Goal: Task Accomplishment & Management: Manage account settings

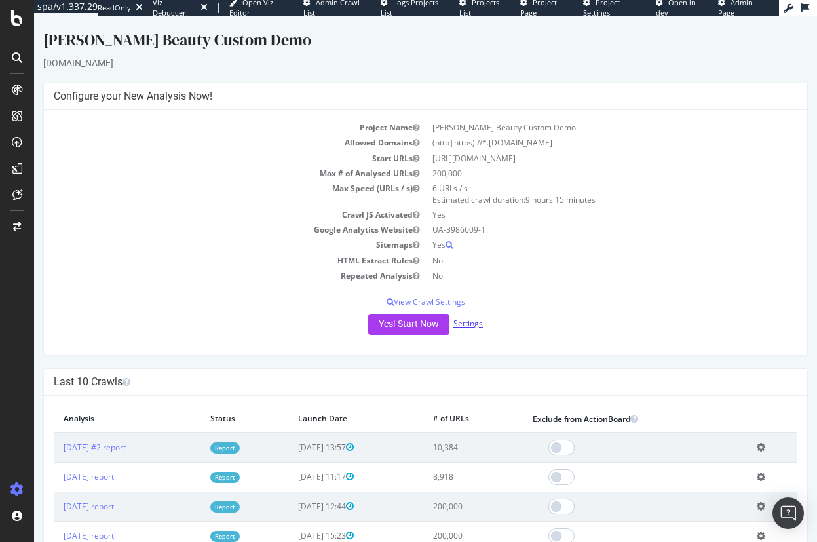
click at [470, 321] on link "Settings" at bounding box center [467, 323] width 29 height 11
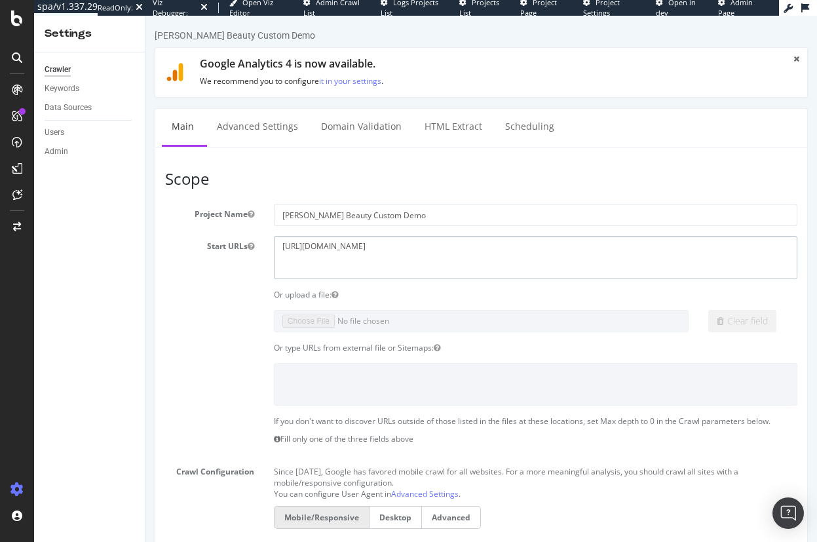
drag, startPoint x: 273, startPoint y: 246, endPoint x: 213, endPoint y: 246, distance: 60.3
click at [200, 246] on div "Start URLs https://www.sallybeauty.com/" at bounding box center [481, 257] width 652 height 43
paste textarea "brands/"
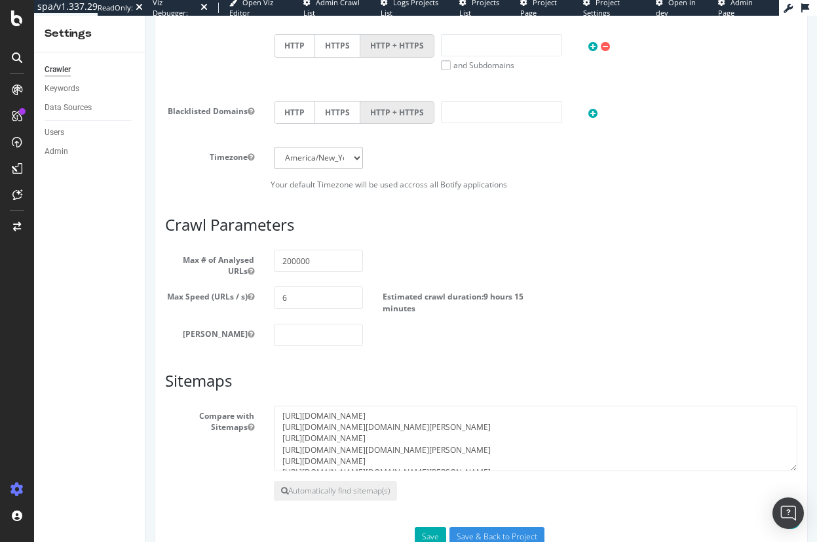
scroll to position [627, 0]
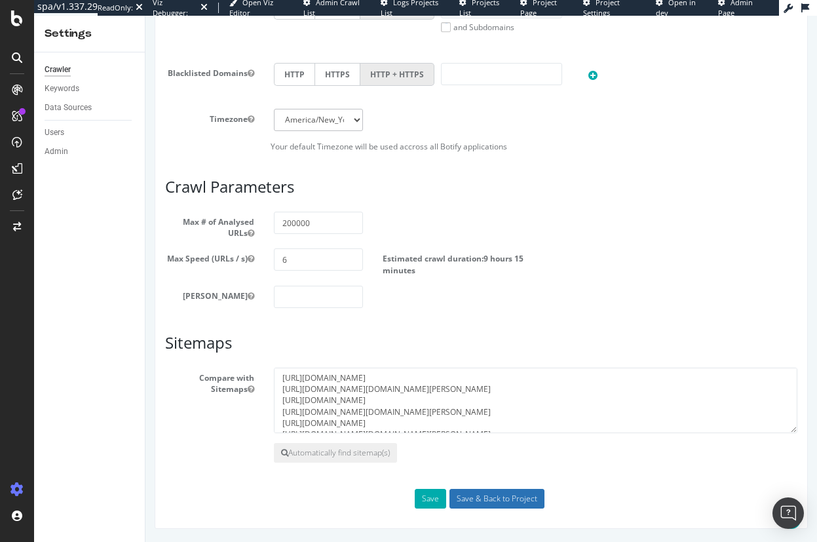
type textarea "https://www.sallybeauty.com/brands/"
click at [498, 499] on input "Save & Back to Project" at bounding box center [496, 499] width 95 height 20
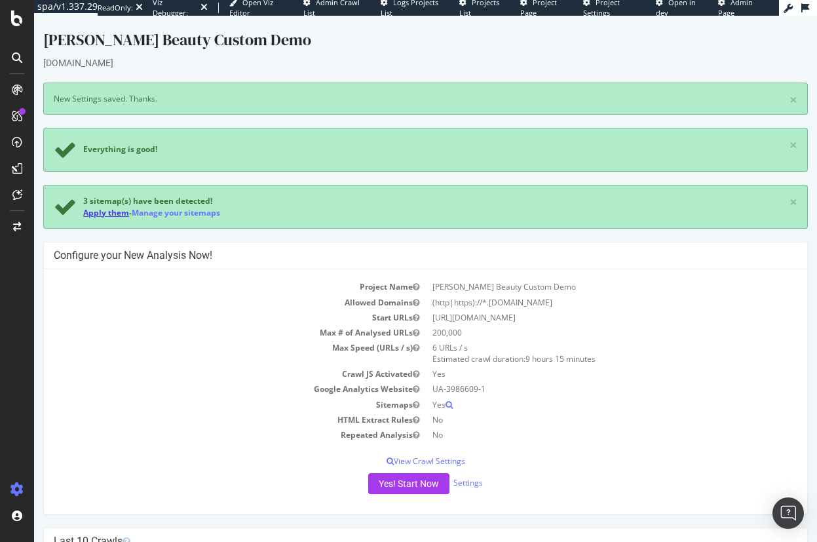
click at [108, 212] on link "Apply them" at bounding box center [106, 212] width 46 height 11
click at [396, 480] on button "Yes! Start Now" at bounding box center [408, 483] width 81 height 21
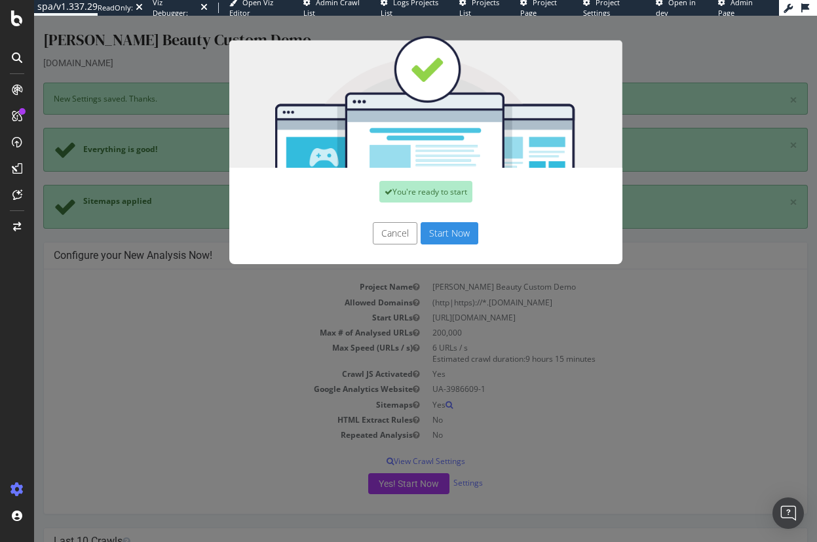
click at [437, 233] on button "Start Now" at bounding box center [449, 233] width 58 height 22
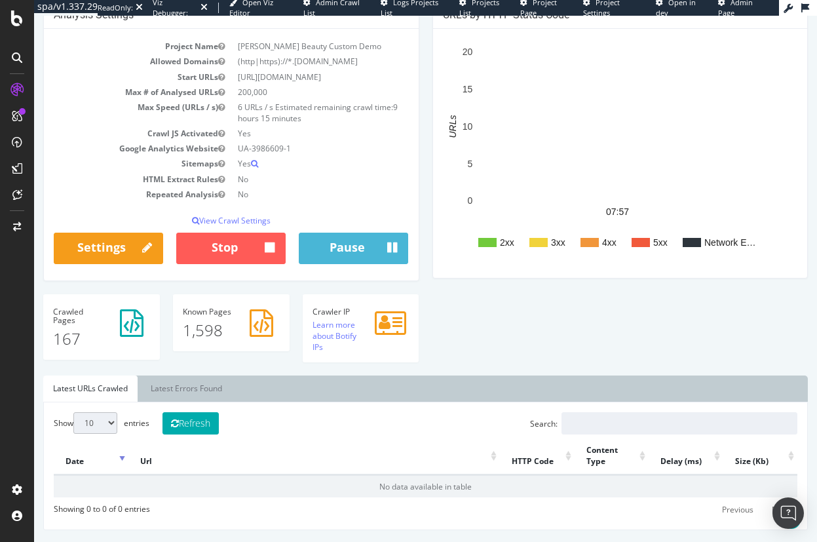
scroll to position [196, 0]
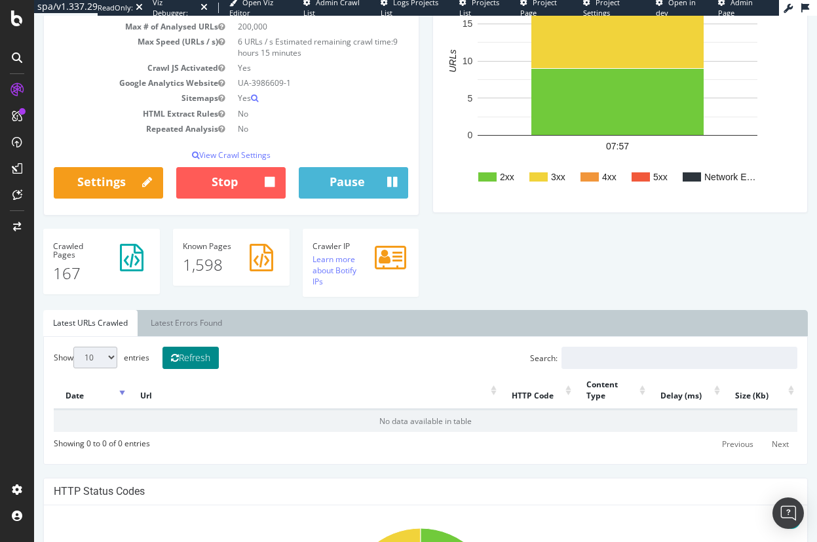
click at [211, 358] on button "Refresh" at bounding box center [190, 357] width 56 height 22
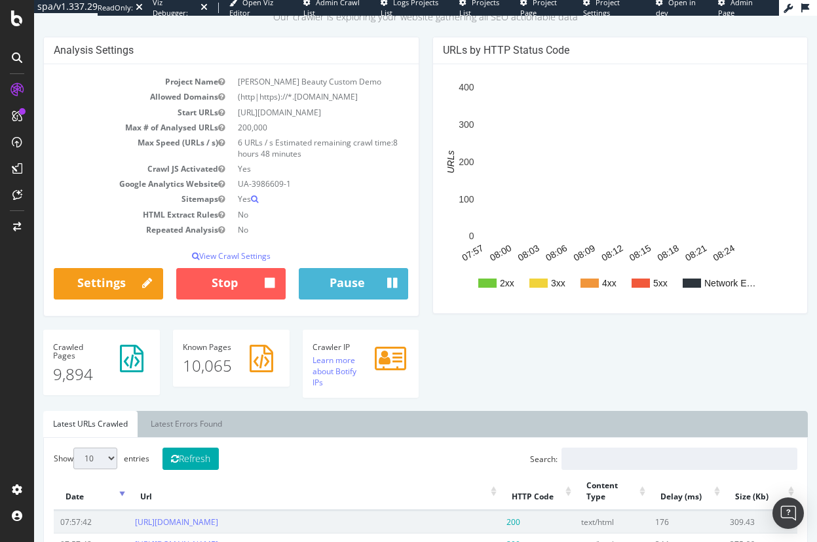
scroll to position [0, 0]
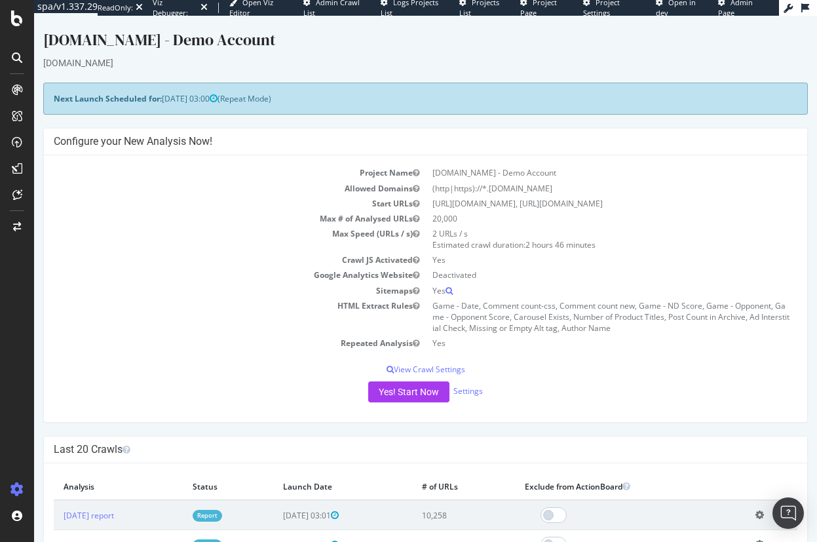
drag, startPoint x: 392, startPoint y: 43, endPoint x: 315, endPoint y: 46, distance: 77.4
click at [392, 43] on div "[DOMAIN_NAME] - Demo Account" at bounding box center [425, 43] width 764 height 28
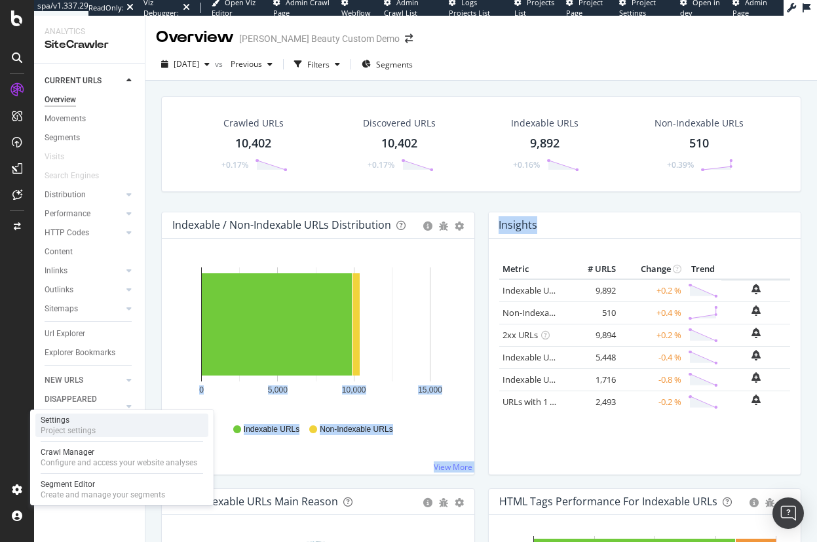
click at [60, 424] on div "Settings" at bounding box center [68, 420] width 55 height 10
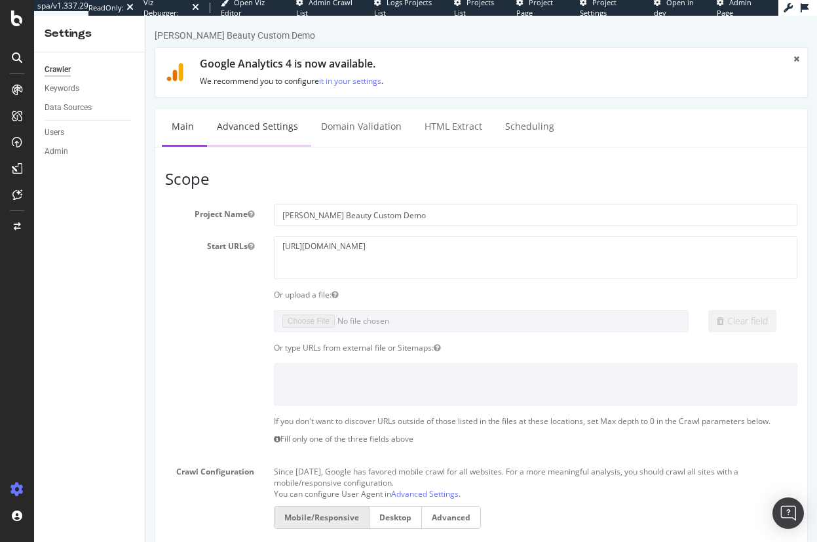
click at [260, 123] on link "Advanced Settings" at bounding box center [257, 127] width 101 height 36
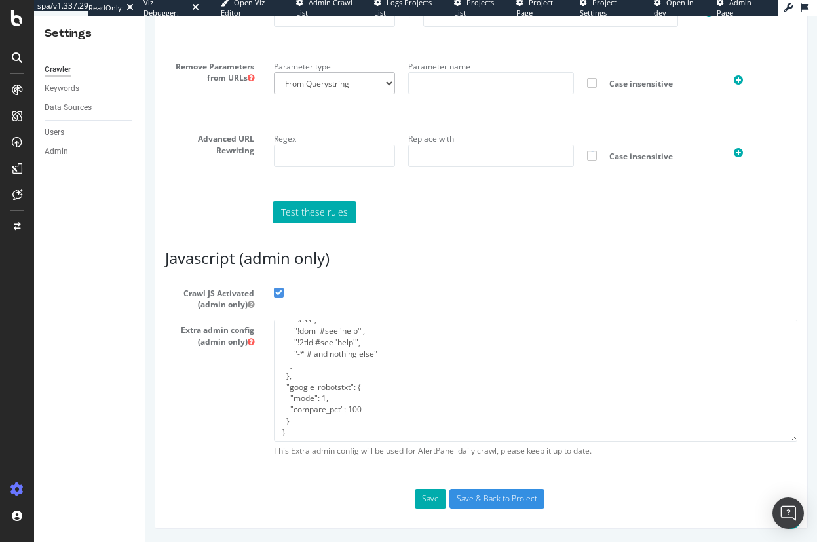
scroll to position [157, 0]
drag, startPoint x: 289, startPoint y: 423, endPoint x: 278, endPoint y: 381, distance: 43.5
click at [278, 381] on textarea "{ "flags": [ "cube" ], "beta": { "pap_mini_rules": [ "+ *d22xmn10vbouk4.cloudfr…" at bounding box center [535, 380] width 523 height 121
click at [374, 409] on textarea "{ "flags": [ "cube" ], "beta": { "pap_mini_rules": [ "+ *d22xmn10vbouk4.cloudfr…" at bounding box center [535, 380] width 523 height 121
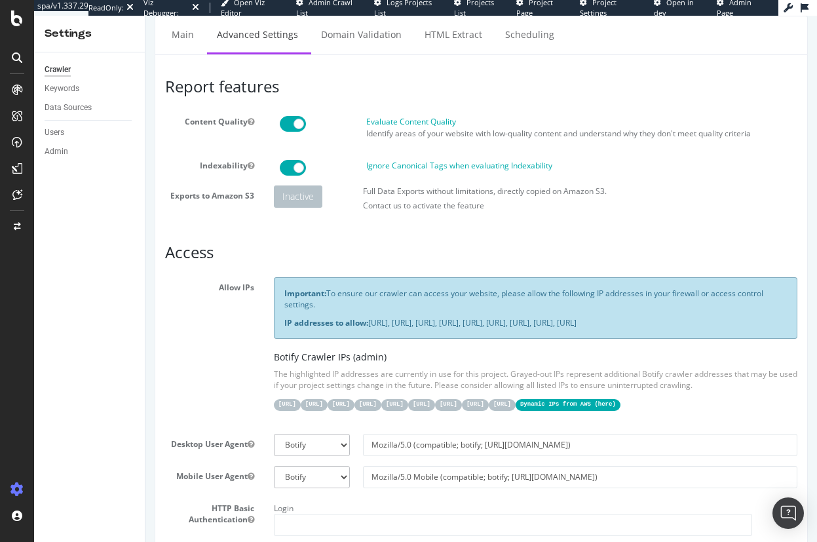
scroll to position [0, 0]
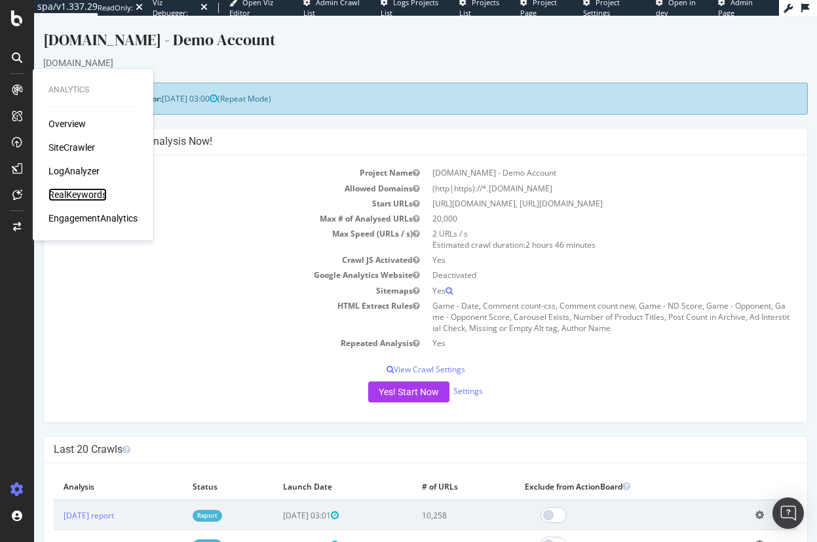
click at [84, 191] on div "RealKeywords" at bounding box center [77, 194] width 58 height 13
